Goal: Task Accomplishment & Management: Manage account settings

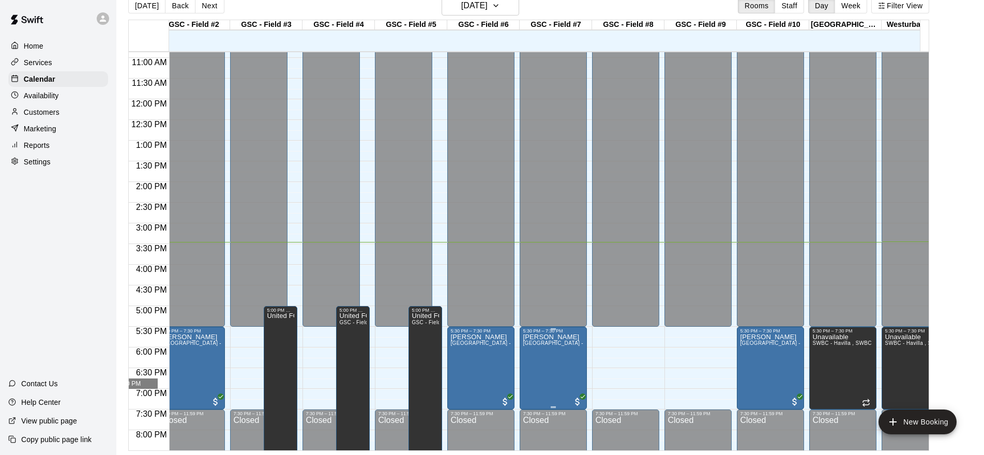
drag, startPoint x: 648, startPoint y: 388, endPoint x: 716, endPoint y: 384, distance: 67.9
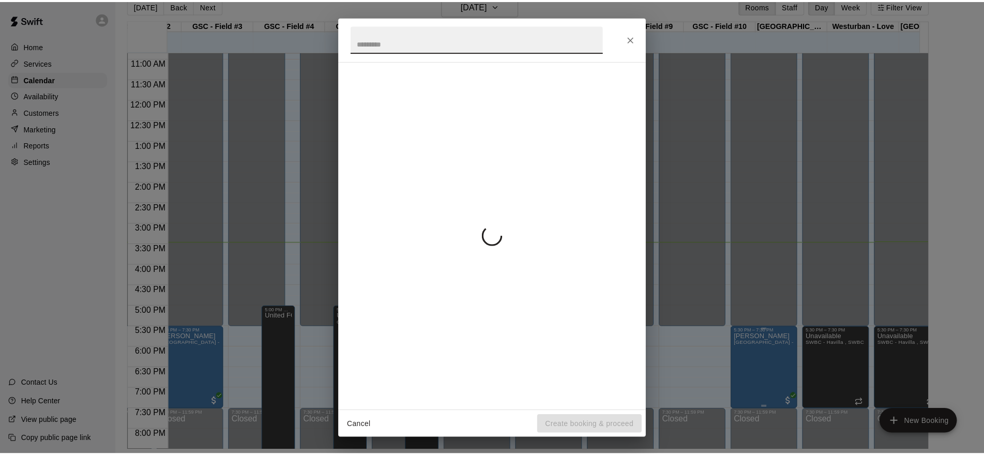
scroll to position [449, 565]
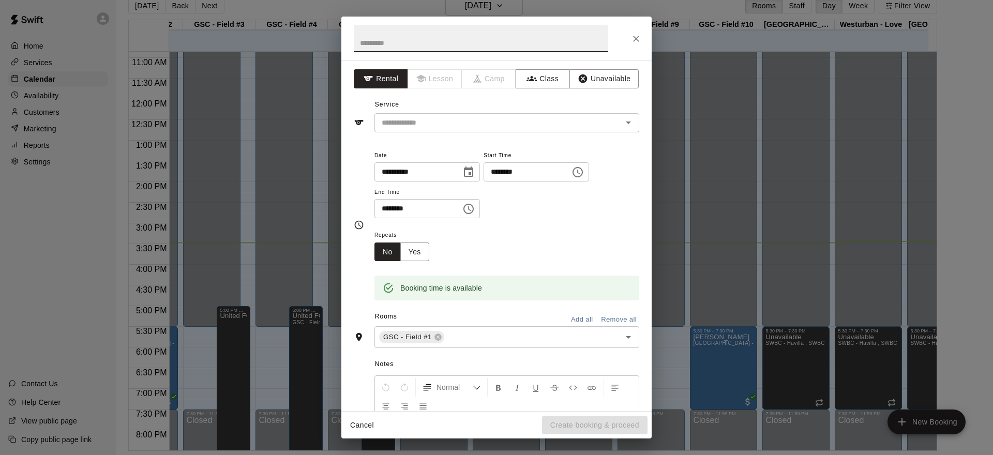
click at [640, 41] on icon "Close" at bounding box center [636, 39] width 10 height 10
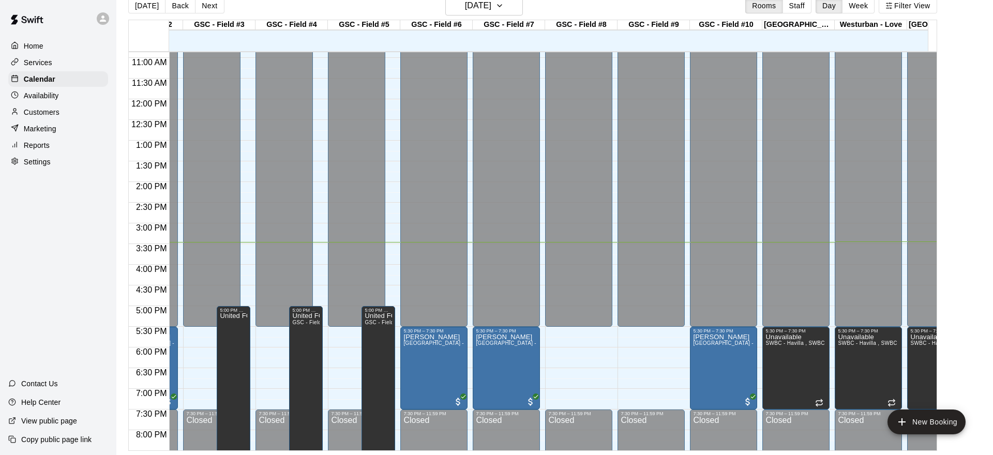
click at [714, 333] on div "5:30 PM – 7:30 PM" at bounding box center [723, 330] width 61 height 5
click at [702, 366] on img "edit" at bounding box center [703, 364] width 12 height 12
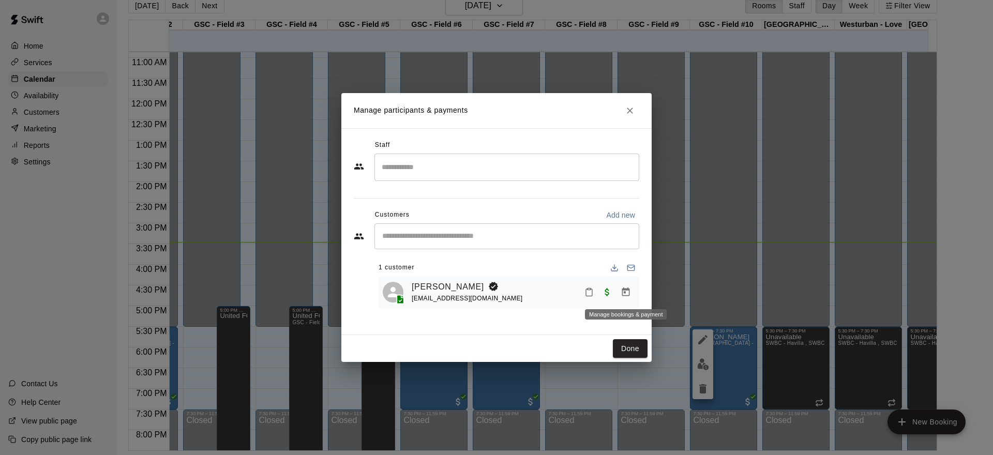
click at [622, 296] on icon "Manage bookings & payment" at bounding box center [626, 292] width 8 height 9
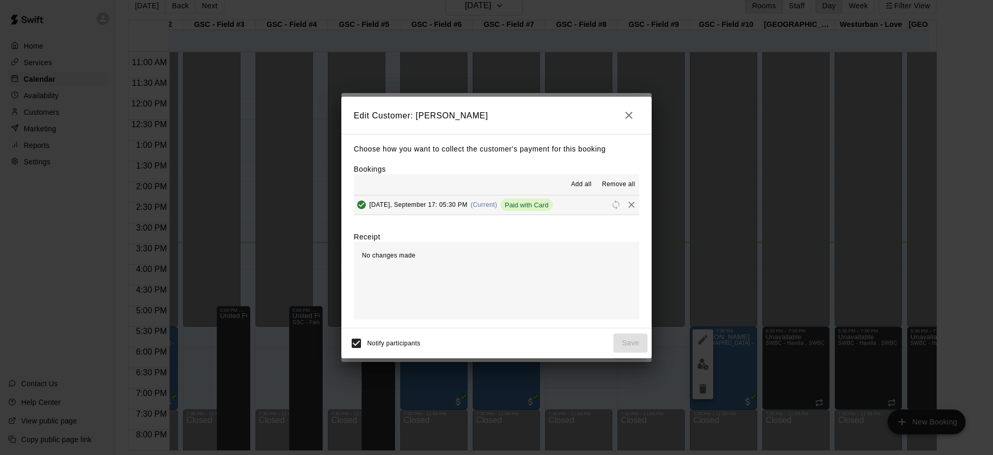
click at [613, 186] on span "Remove all" at bounding box center [618, 184] width 33 height 10
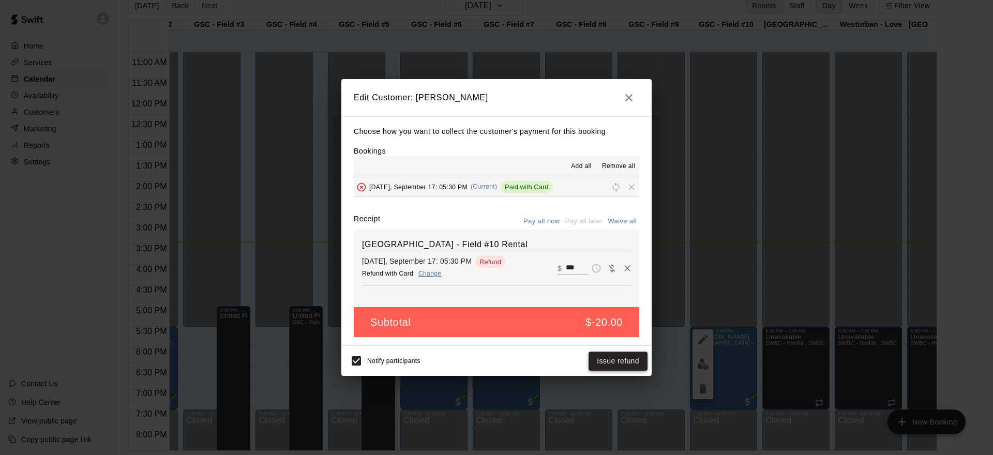
click at [612, 362] on button "Issue refund" at bounding box center [618, 361] width 59 height 19
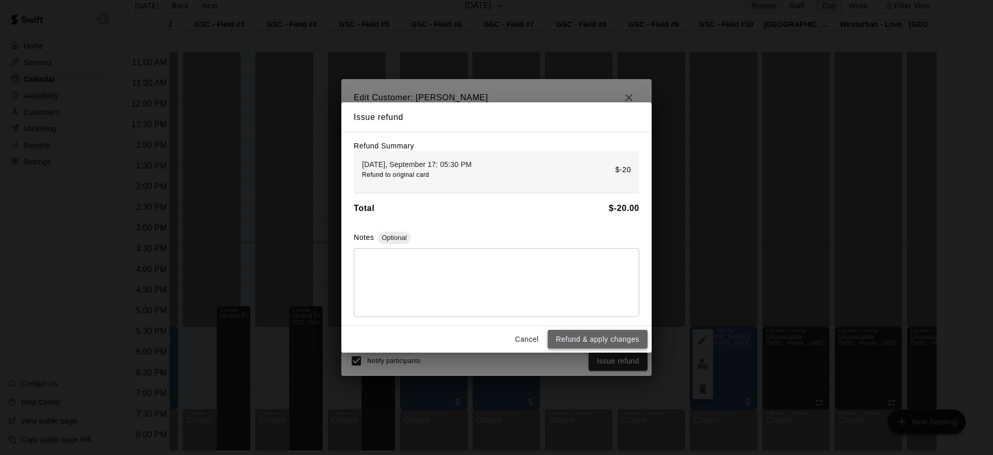
click at [607, 341] on button "Refund & apply changes" at bounding box center [598, 339] width 100 height 19
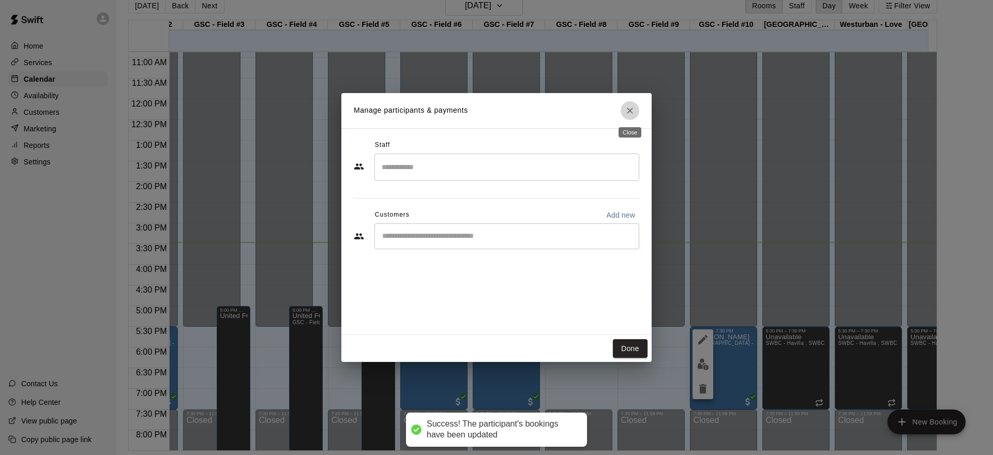
click at [625, 113] on icon "Close" at bounding box center [630, 111] width 10 height 10
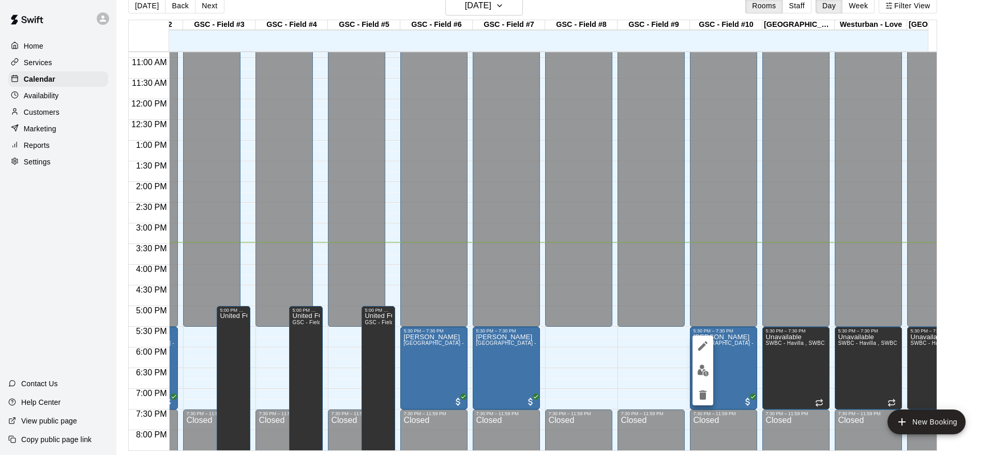
click at [702, 372] on img "edit" at bounding box center [703, 371] width 12 height 12
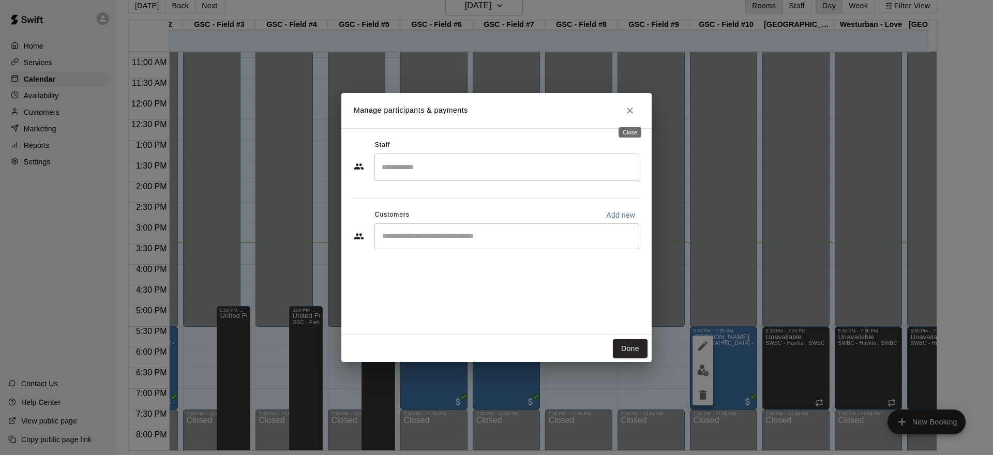
click at [630, 115] on icon "Close" at bounding box center [630, 111] width 10 height 10
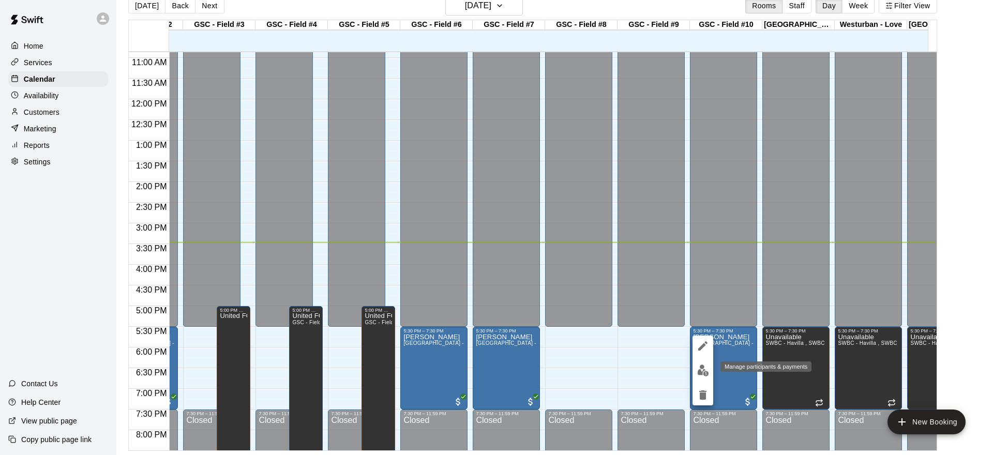
click at [701, 372] on img "edit" at bounding box center [703, 371] width 12 height 12
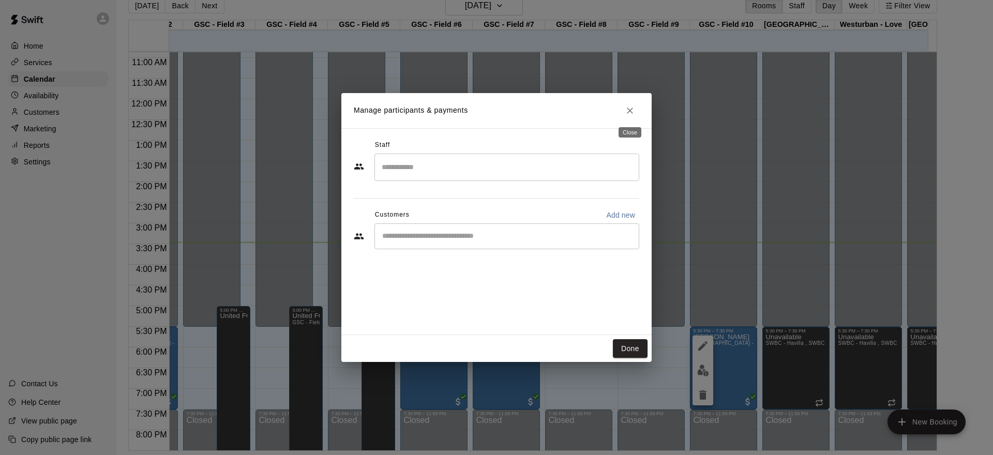
click at [631, 116] on button "Close" at bounding box center [630, 110] width 19 height 19
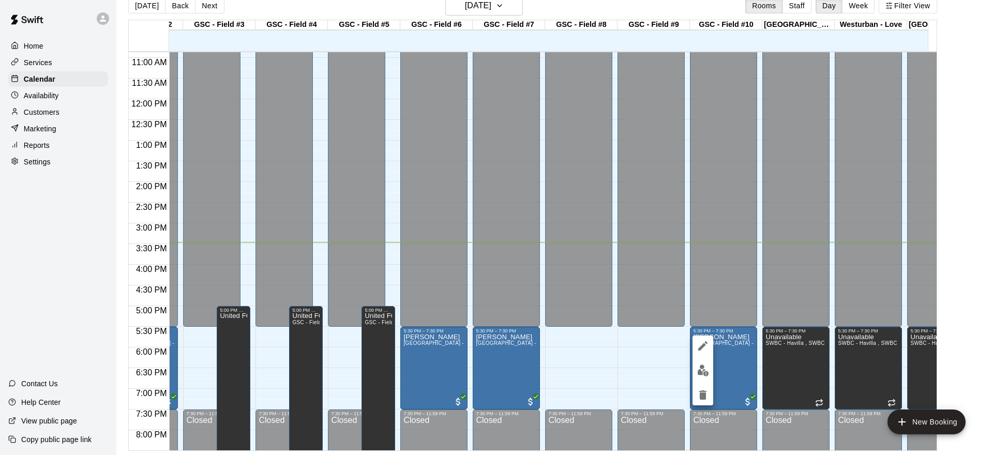
click at [703, 395] on icon "delete" at bounding box center [702, 395] width 7 height 9
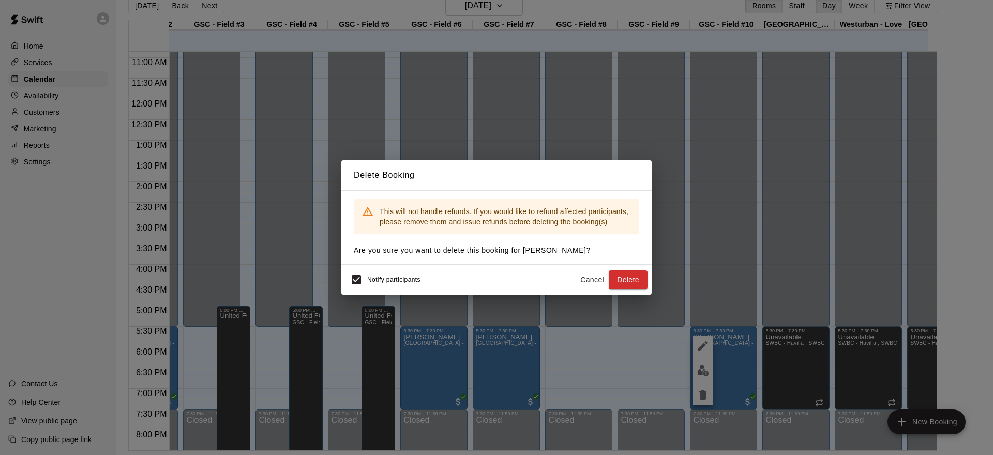
click at [618, 276] on button "Delete" at bounding box center [628, 280] width 39 height 19
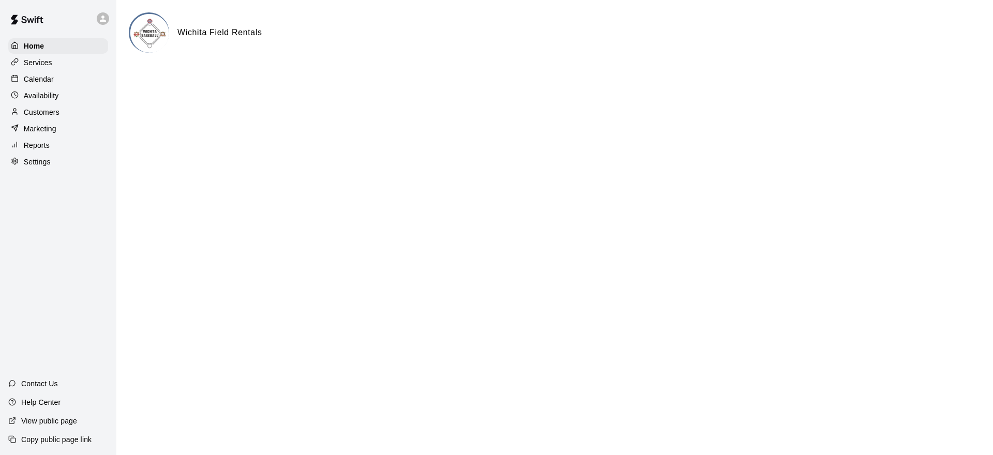
click at [62, 83] on div "Calendar" at bounding box center [58, 79] width 100 height 16
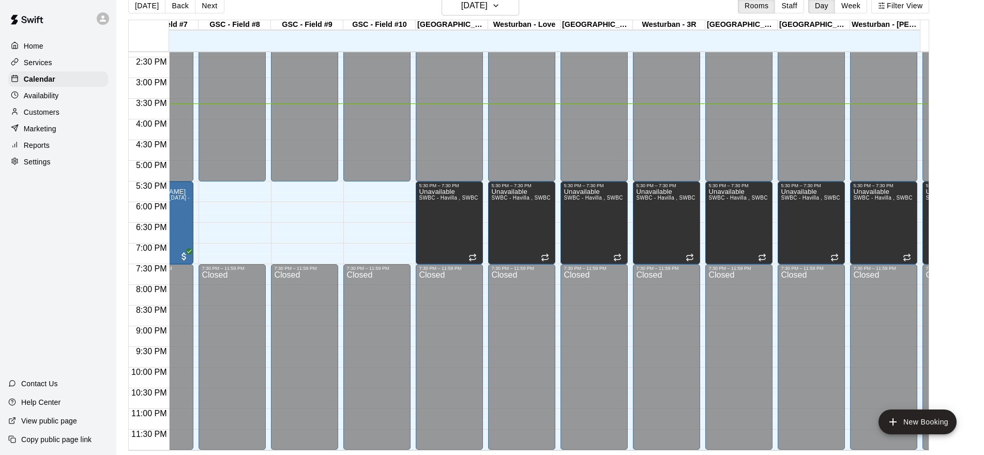
scroll to position [0, 747]
